Goal: Task Accomplishment & Management: Manage account settings

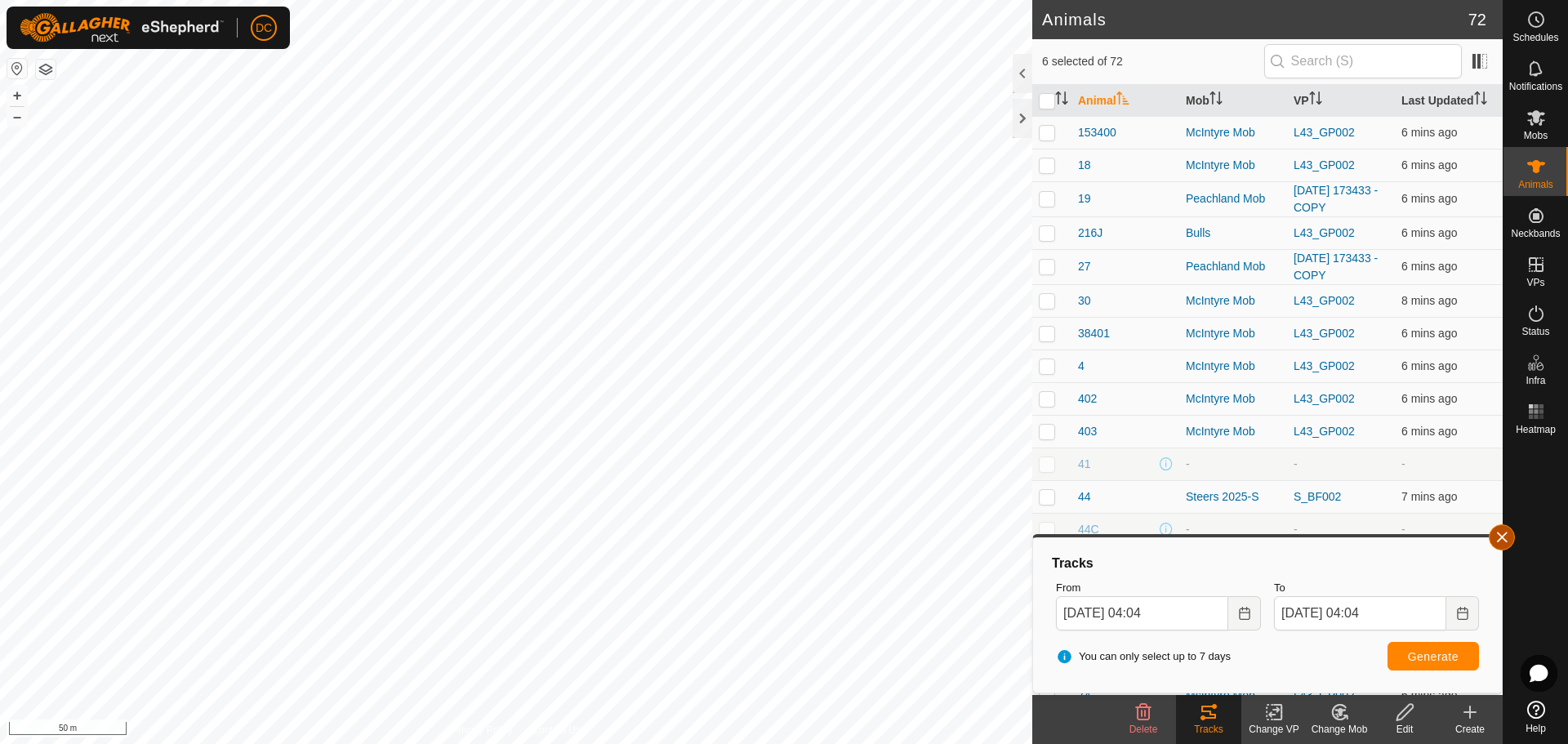
scroll to position [1804, 0]
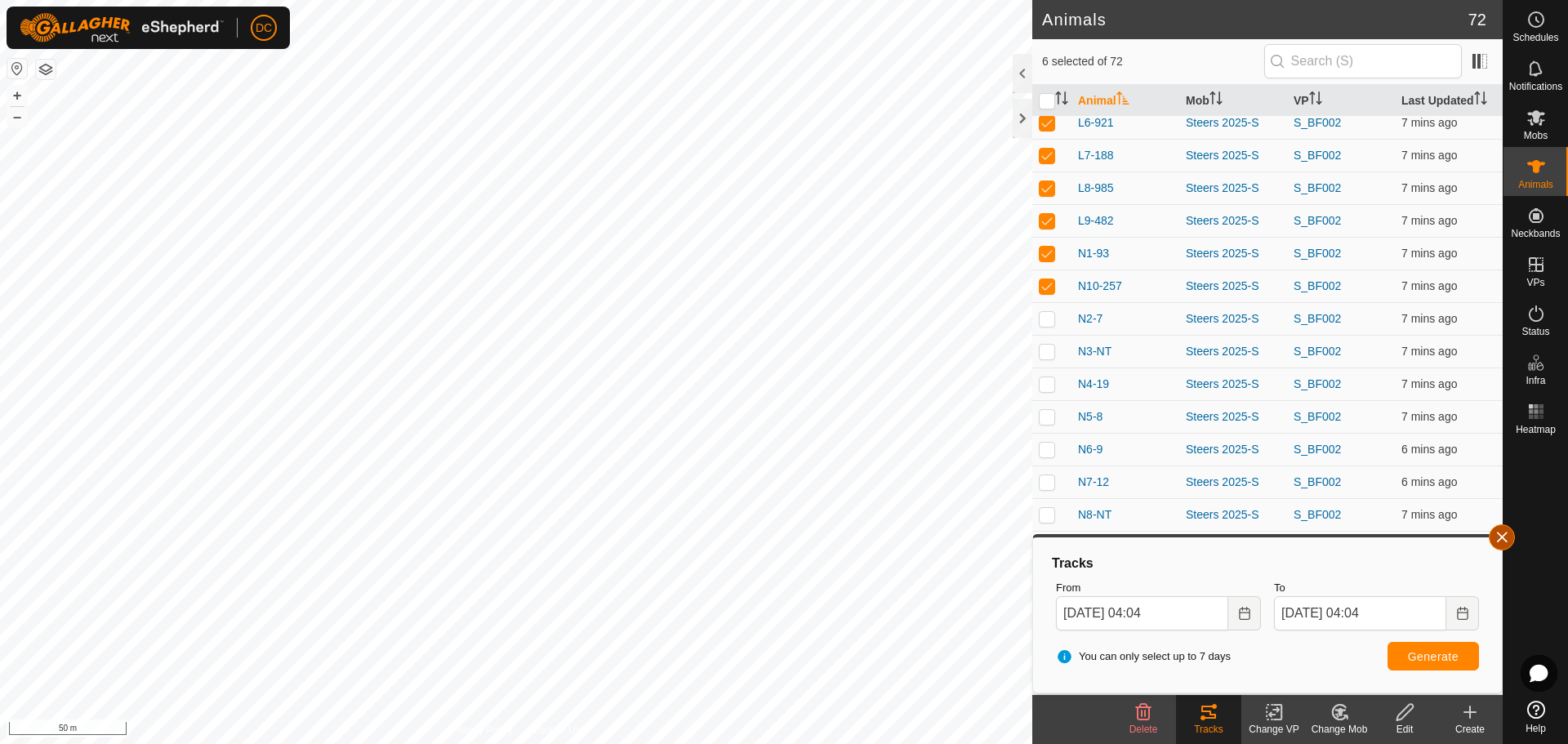
click at [1496, 537] on button "button" at bounding box center [1501, 537] width 26 height 26
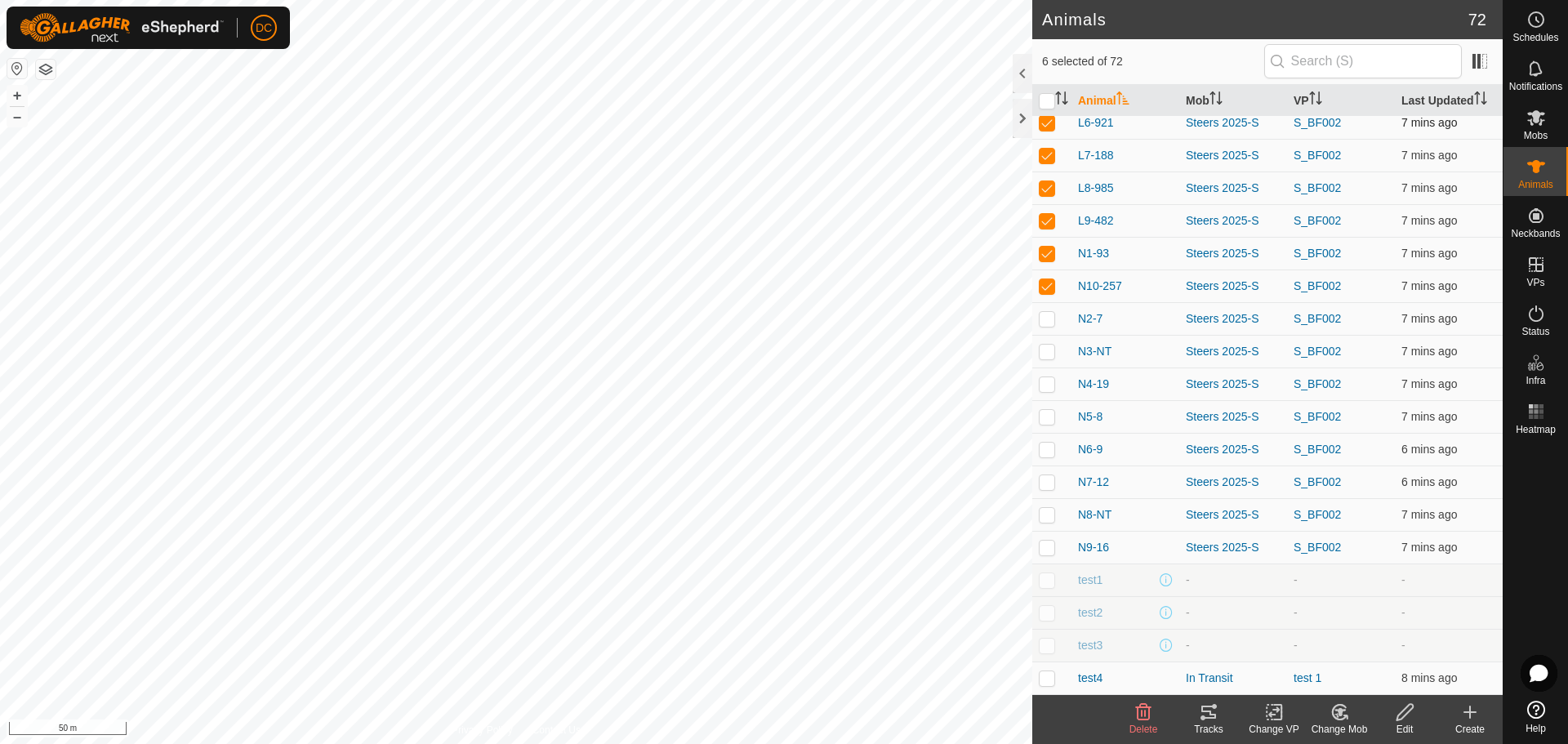
drag, startPoint x: 1044, startPoint y: 126, endPoint x: 1046, endPoint y: 137, distance: 11.2
click at [1044, 126] on p-checkbox at bounding box center [1047, 122] width 16 height 13
checkbox input "false"
click at [1047, 154] on p-checkbox at bounding box center [1047, 155] width 16 height 13
checkbox input "false"
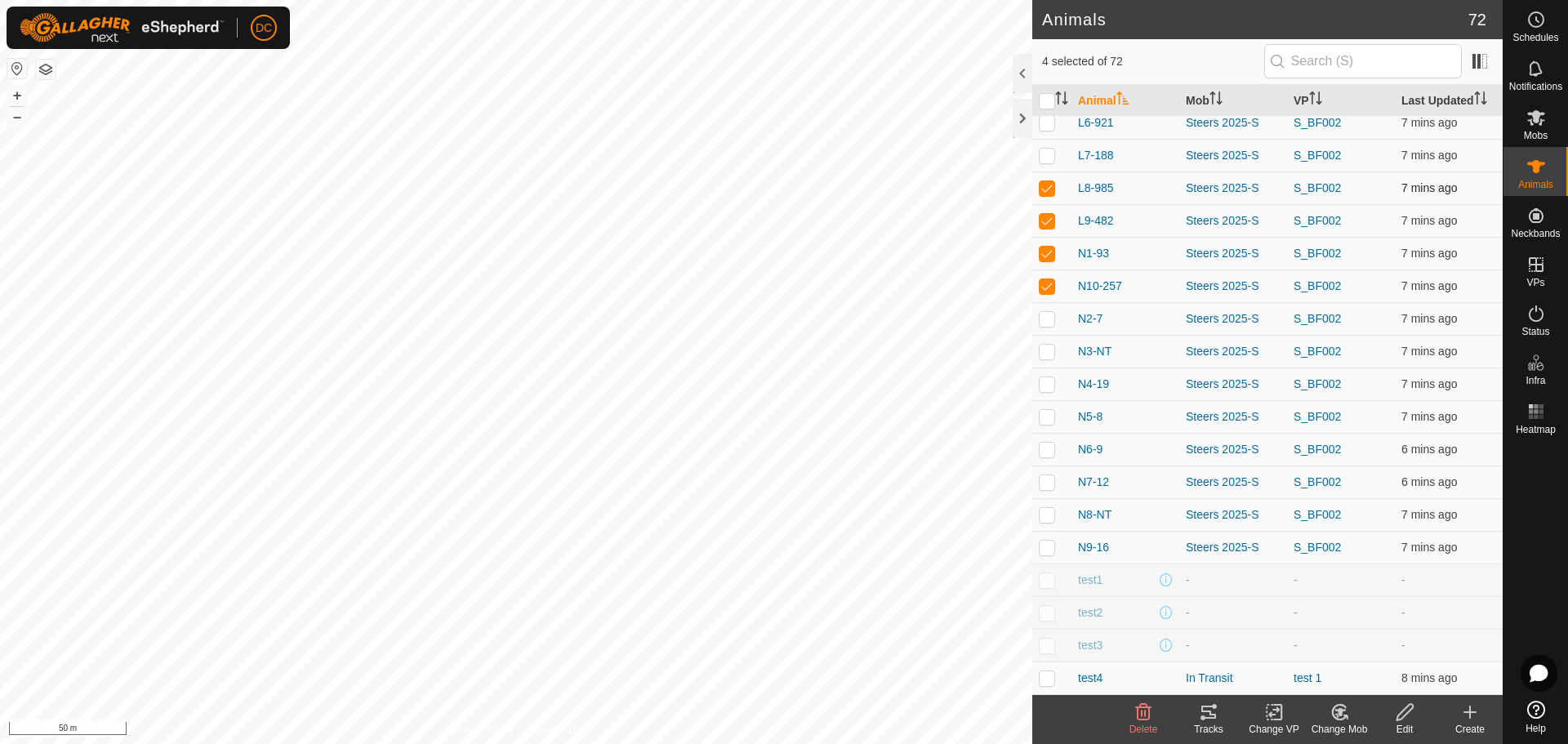
click at [1043, 183] on p-checkbox at bounding box center [1047, 188] width 16 height 13
checkbox input "false"
click at [1050, 222] on p-checkbox at bounding box center [1047, 220] width 16 height 13
checkbox input "false"
click at [1049, 252] on p-checkbox at bounding box center [1047, 253] width 16 height 13
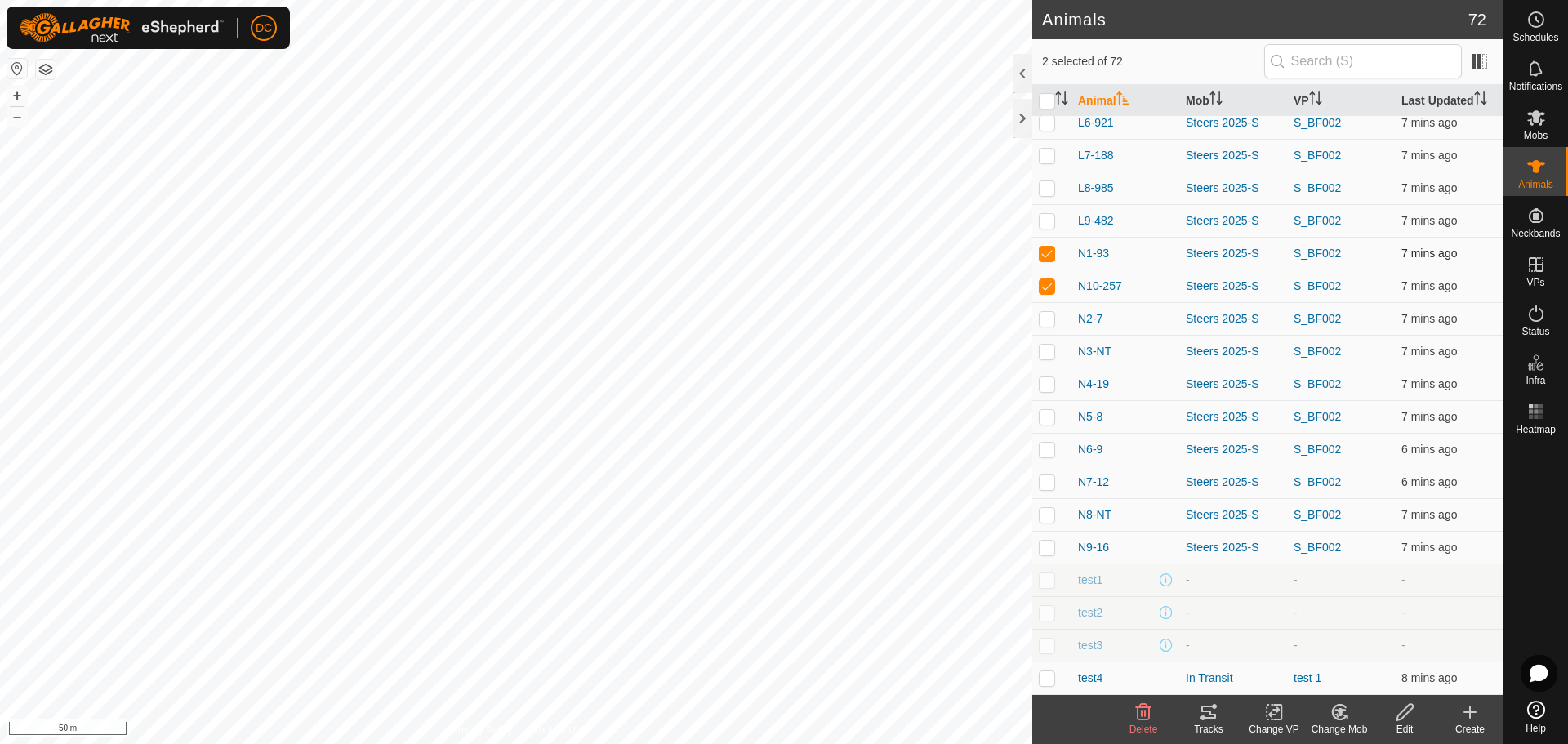
checkbox input "false"
click at [1047, 282] on p-checkbox at bounding box center [1047, 286] width 16 height 13
checkbox input "false"
